Goal: Information Seeking & Learning: Learn about a topic

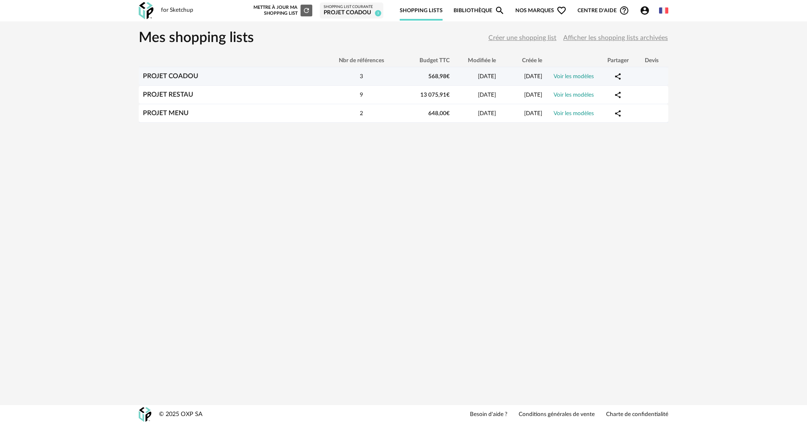
click at [176, 73] on link "PROJET COADOU" at bounding box center [170, 76] width 55 height 7
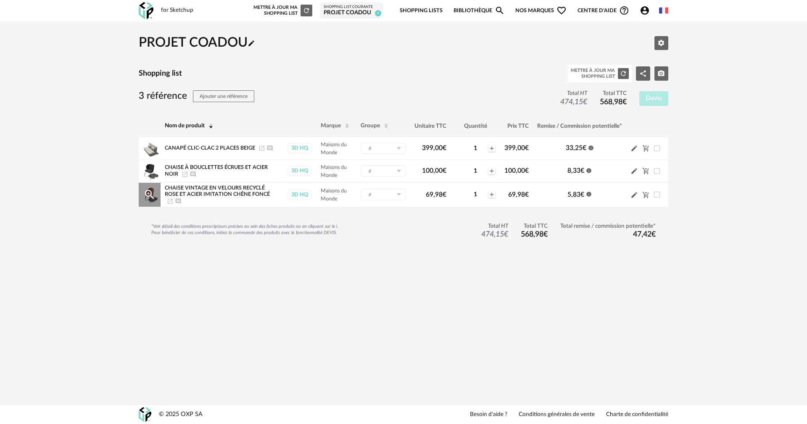
click at [148, 190] on icon "Magnify Plus Outline icon" at bounding box center [149, 194] width 9 height 9
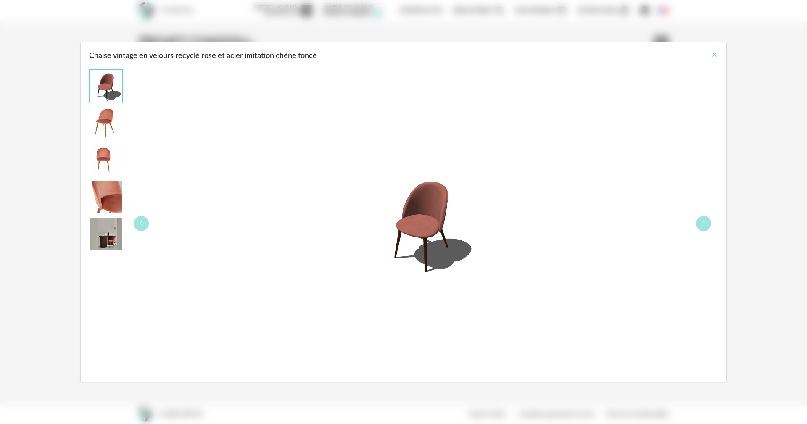
click at [714, 53] on icon "Close" at bounding box center [714, 54] width 7 height 7
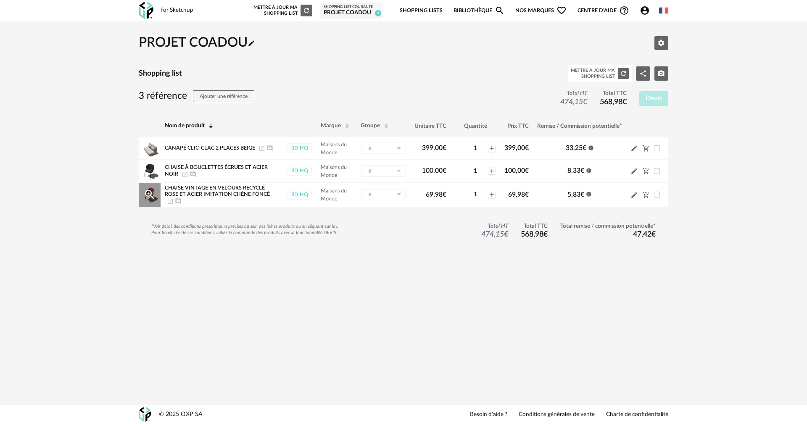
click at [219, 185] on span "Chaise vintage en velours recyclé rose et acier imitation chêne foncé" at bounding box center [217, 190] width 105 height 11
click at [148, 188] on icon "Magnify Plus Outline icon" at bounding box center [149, 194] width 13 height 13
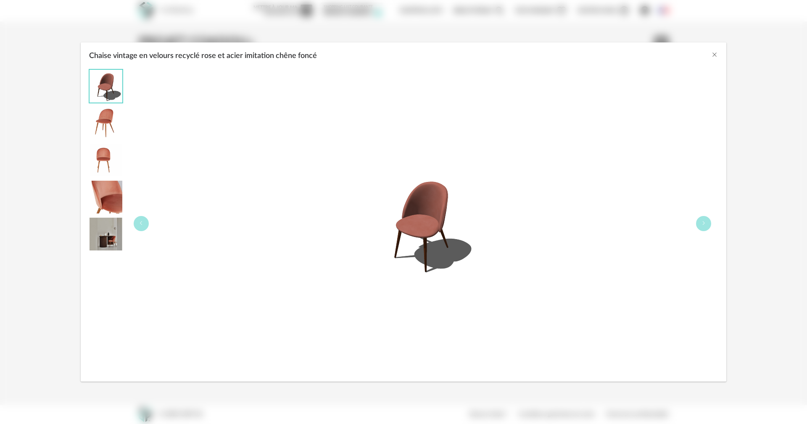
click at [464, 5] on div "Chaise vintage en velours recyclé rose et acier imitation chêne foncé" at bounding box center [403, 212] width 807 height 424
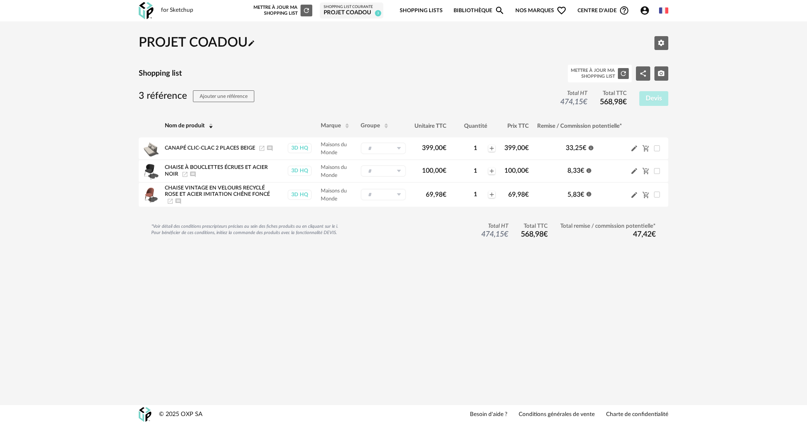
click at [483, 11] on link "Bibliothèque Magnify icon" at bounding box center [478, 11] width 51 height 20
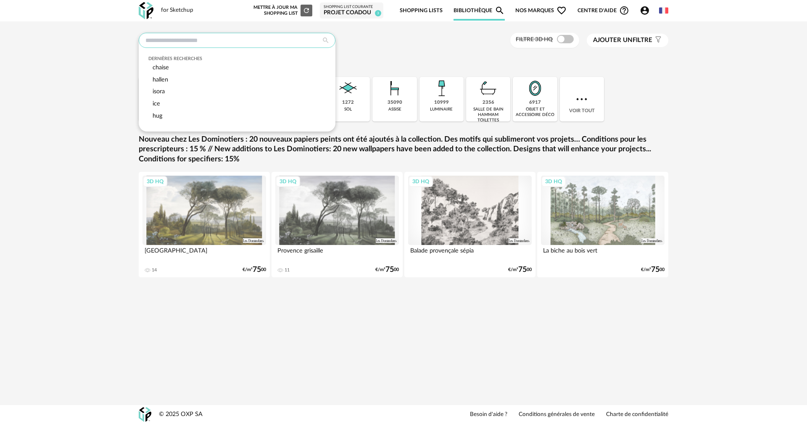
click at [226, 33] on input "text" at bounding box center [237, 40] width 197 height 15
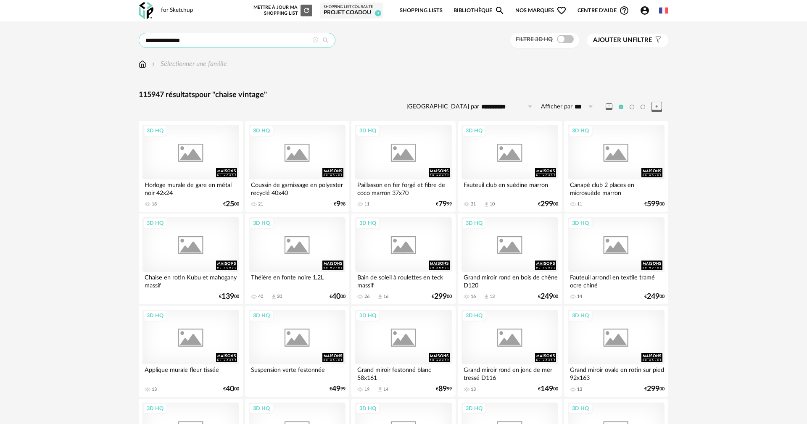
type input "**********"
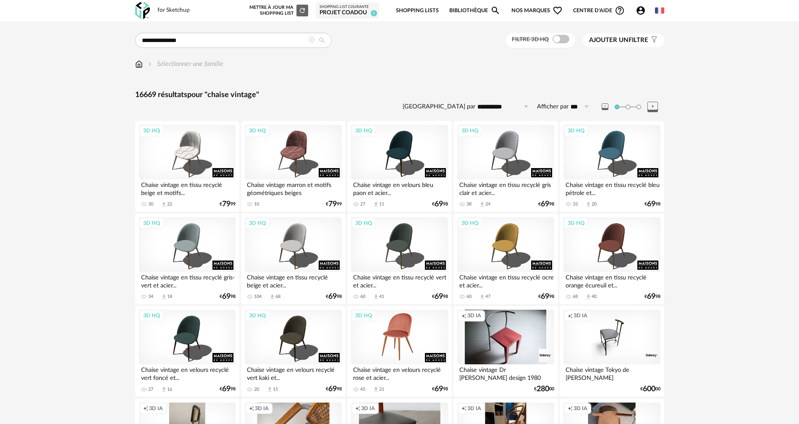
click at [391, 336] on div "3D HQ" at bounding box center [399, 337] width 97 height 55
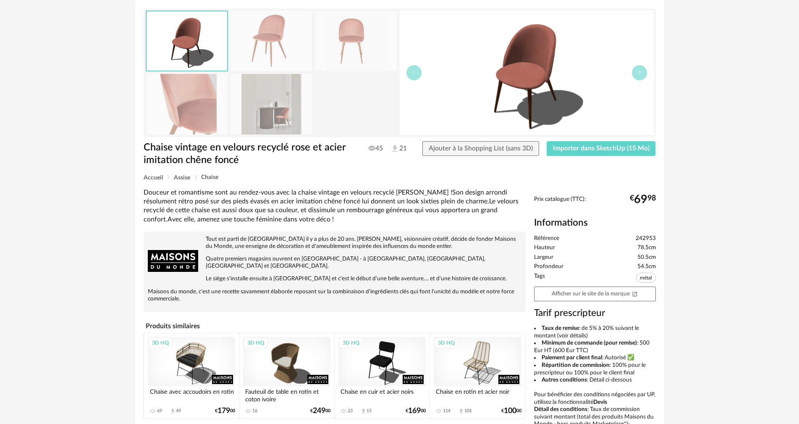
scroll to position [126, 0]
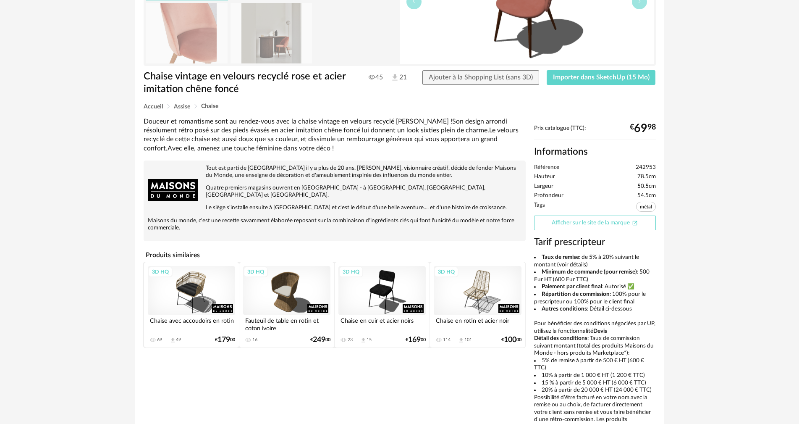
click at [583, 222] on link "Afficher sur le site de la marque Open In New icon" at bounding box center [595, 222] width 122 height 15
click at [587, 223] on link "Afficher sur le site de la marque Open In New icon" at bounding box center [595, 222] width 122 height 15
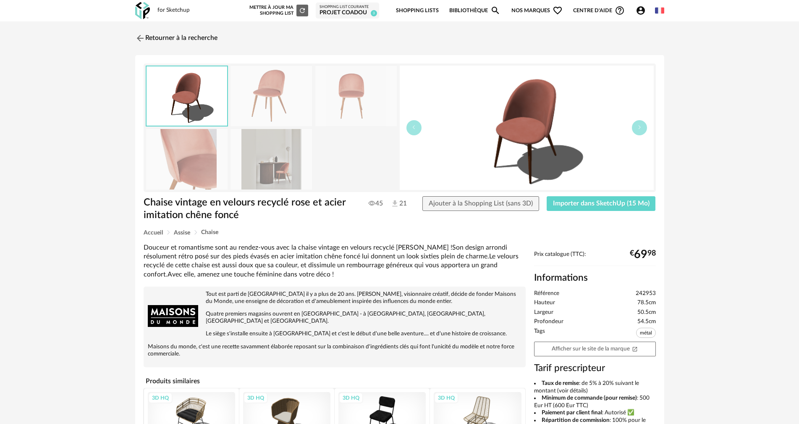
click at [496, 8] on icon "Magnify icon" at bounding box center [496, 10] width 10 height 10
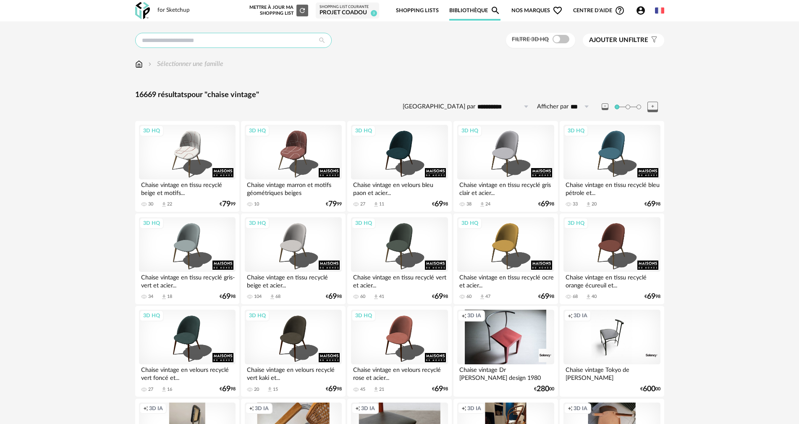
click at [255, 39] on input "text" at bounding box center [233, 40] width 197 height 15
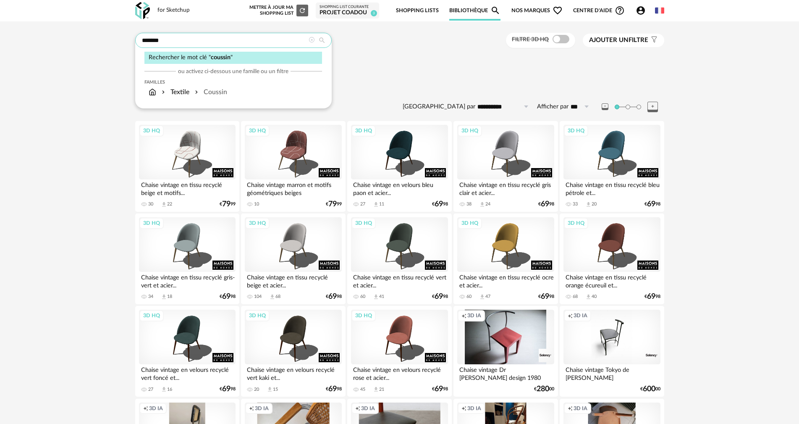
type input "*******"
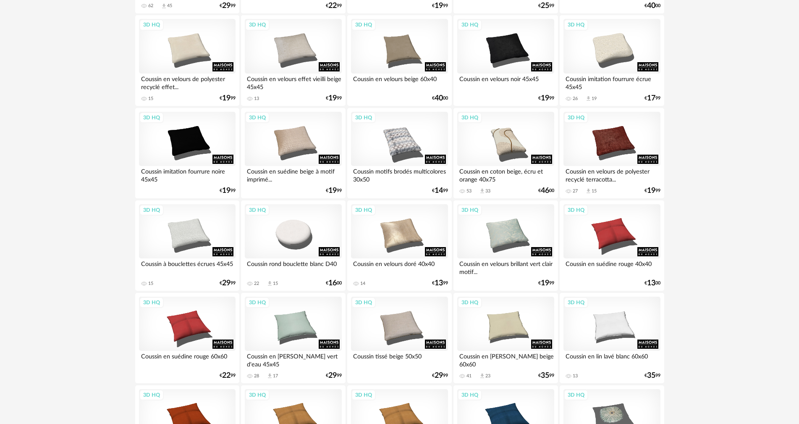
scroll to position [462, 0]
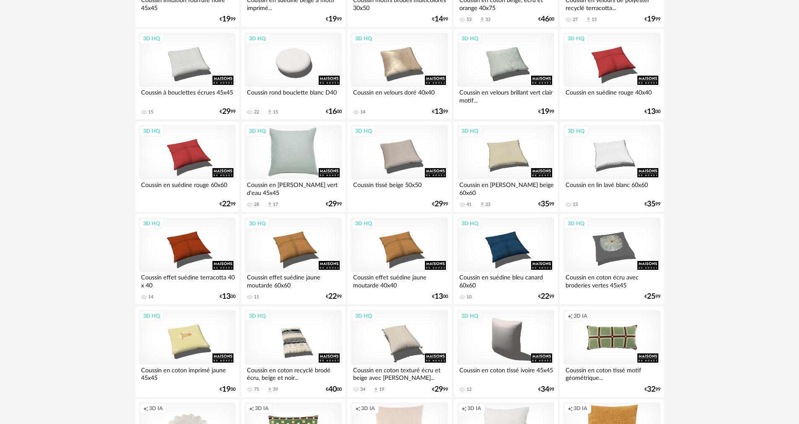
click at [294, 160] on div "3D HQ" at bounding box center [293, 152] width 97 height 55
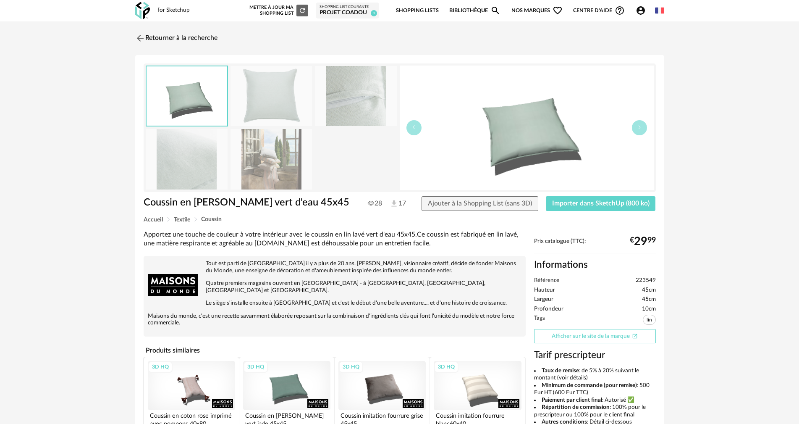
click at [584, 336] on link "Afficher sur le site de la marque Open In New icon" at bounding box center [595, 336] width 122 height 15
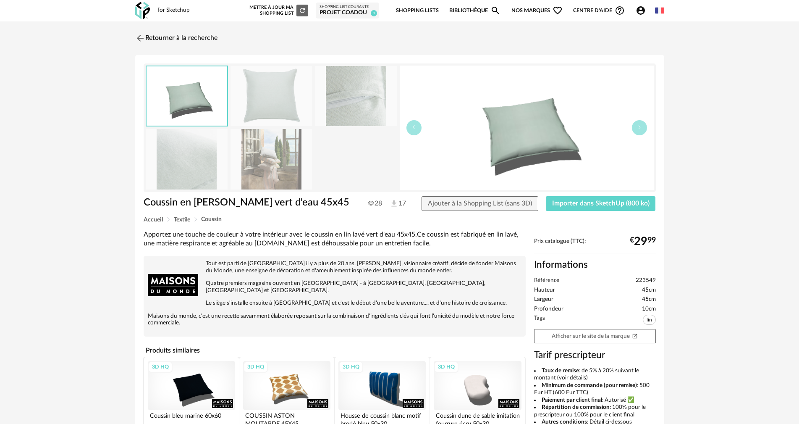
click at [463, 11] on link "Bibliothèque Magnify icon" at bounding box center [474, 11] width 51 height 20
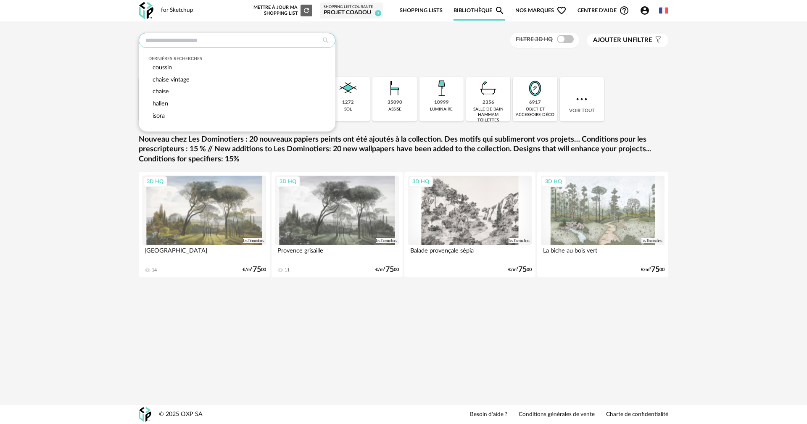
click at [270, 41] on input "text" at bounding box center [237, 40] width 197 height 15
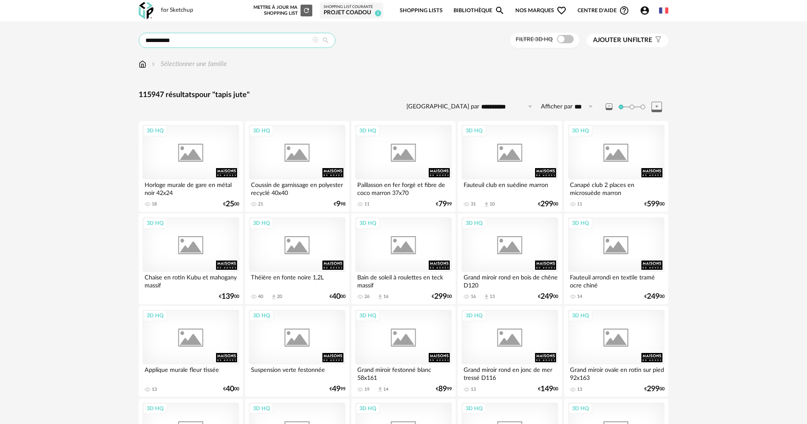
type input "**********"
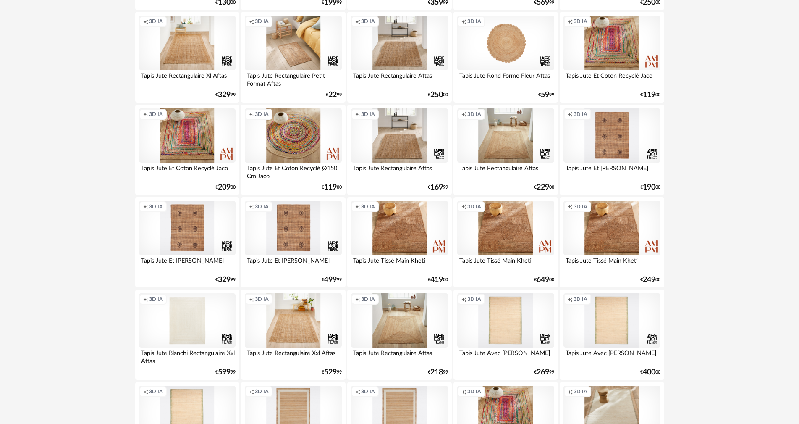
scroll to position [168, 0]
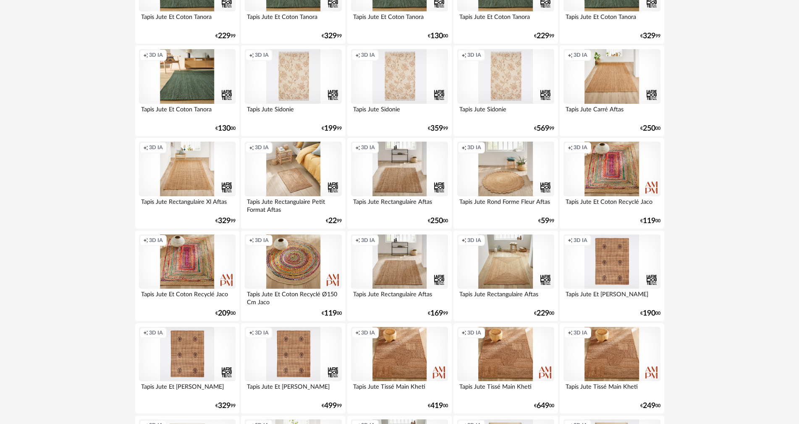
click at [517, 182] on div "Creation icon 3D IA" at bounding box center [505, 169] width 97 height 55
